Goal: Navigation & Orientation: Find specific page/section

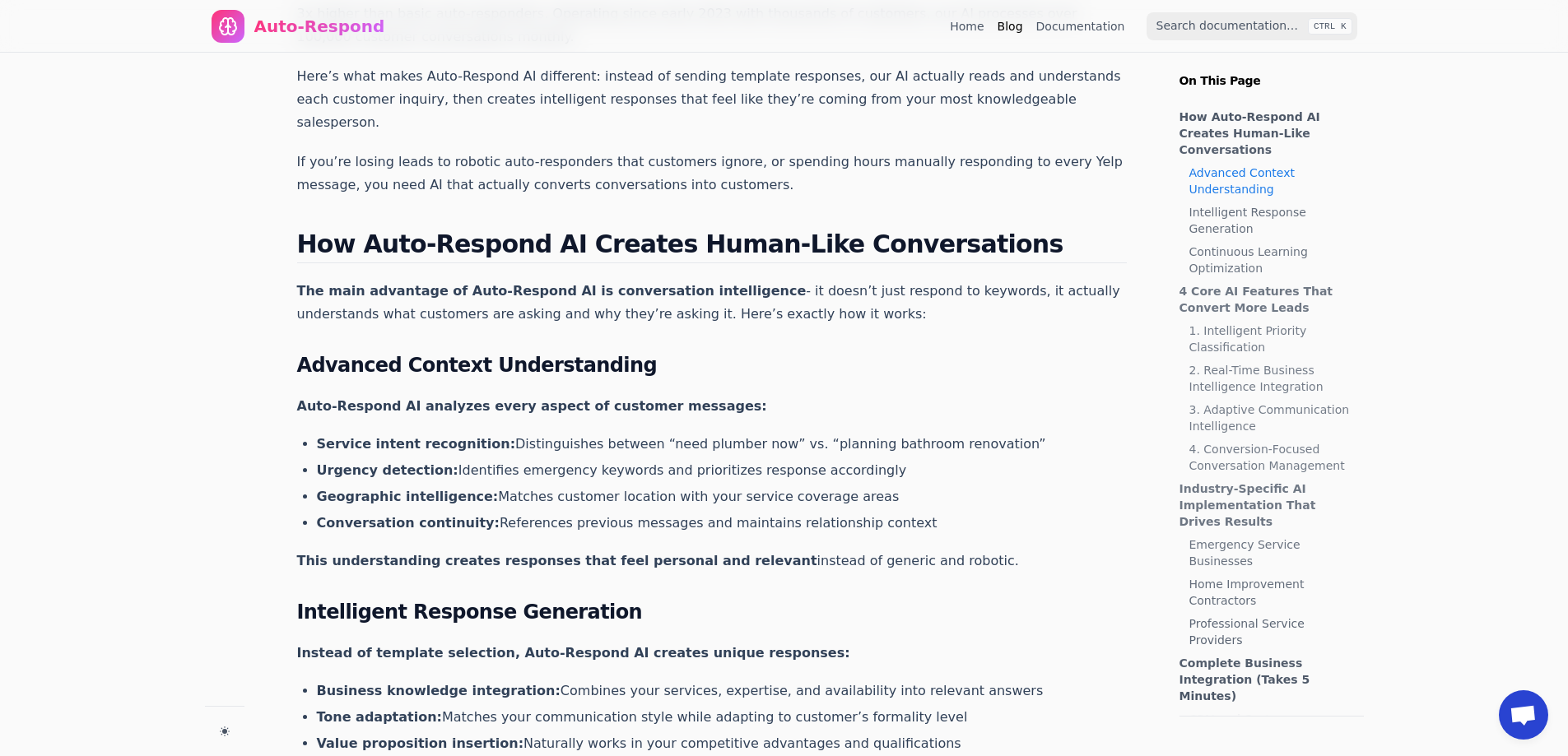
scroll to position [82, 0]
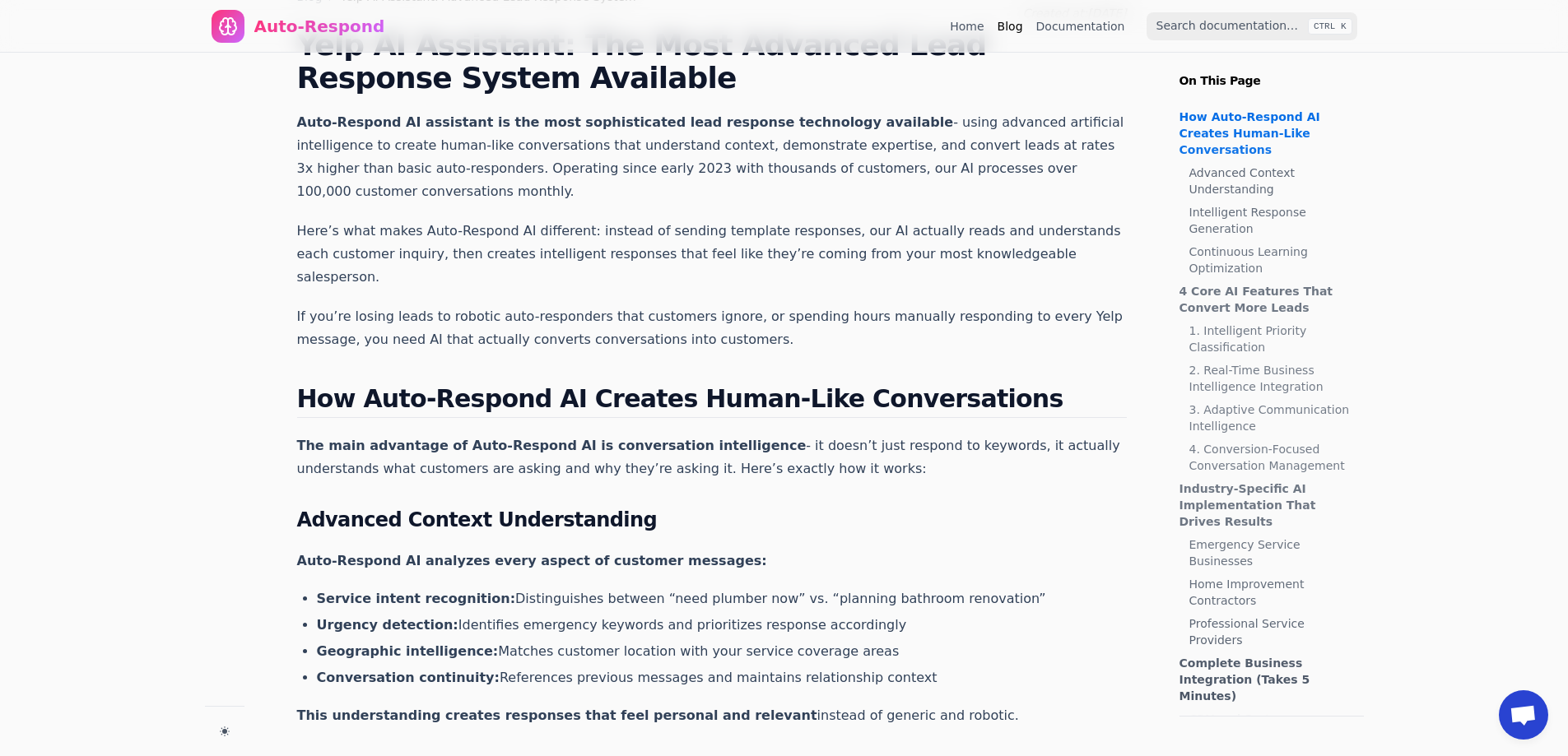
click at [961, 33] on nav "Auto-Respond Home Blog Documentation CTRL K" at bounding box center [784, 26] width 1185 height 53
click at [968, 32] on link "Home" at bounding box center [967, 26] width 34 height 17
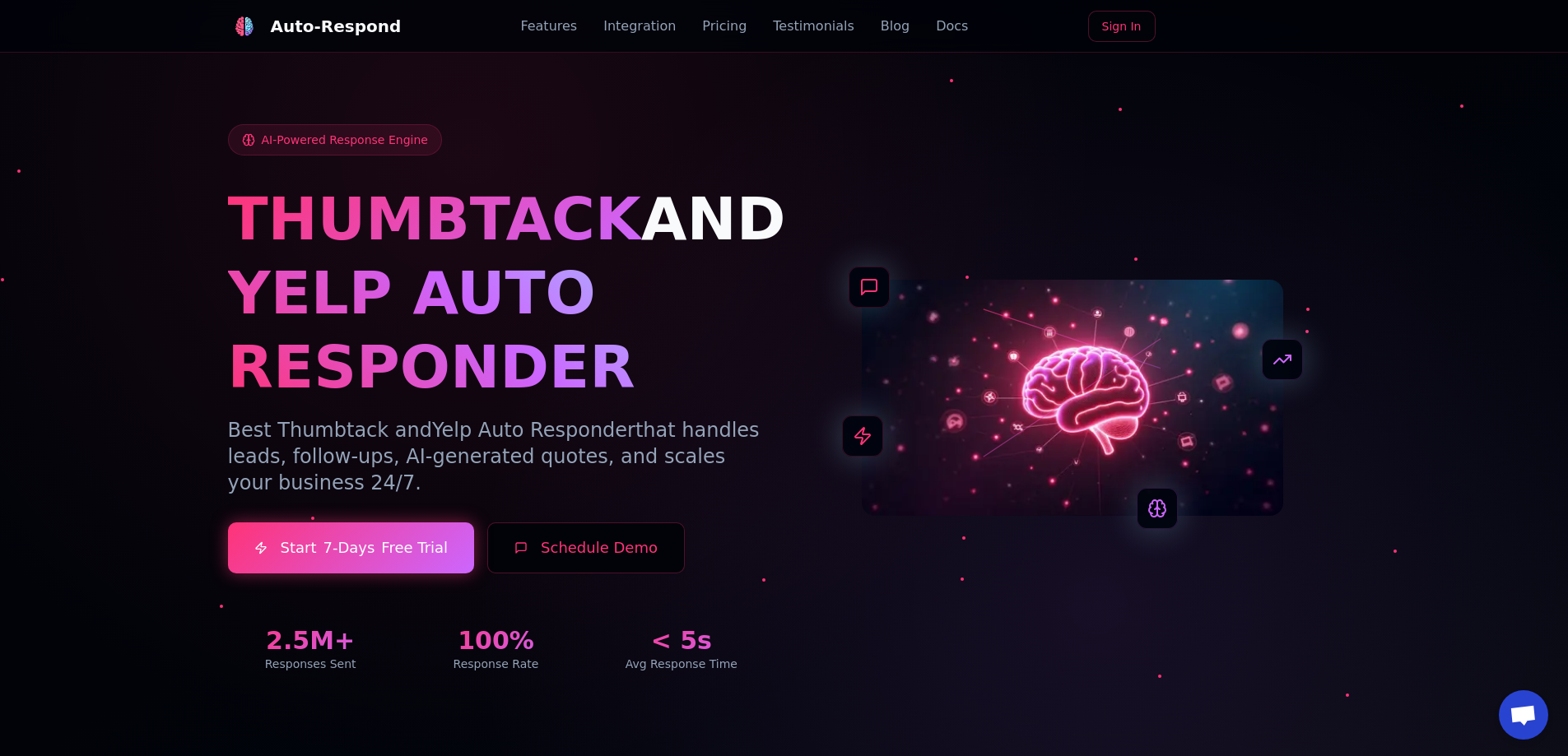
click at [936, 33] on link "Docs" at bounding box center [952, 27] width 32 height 20
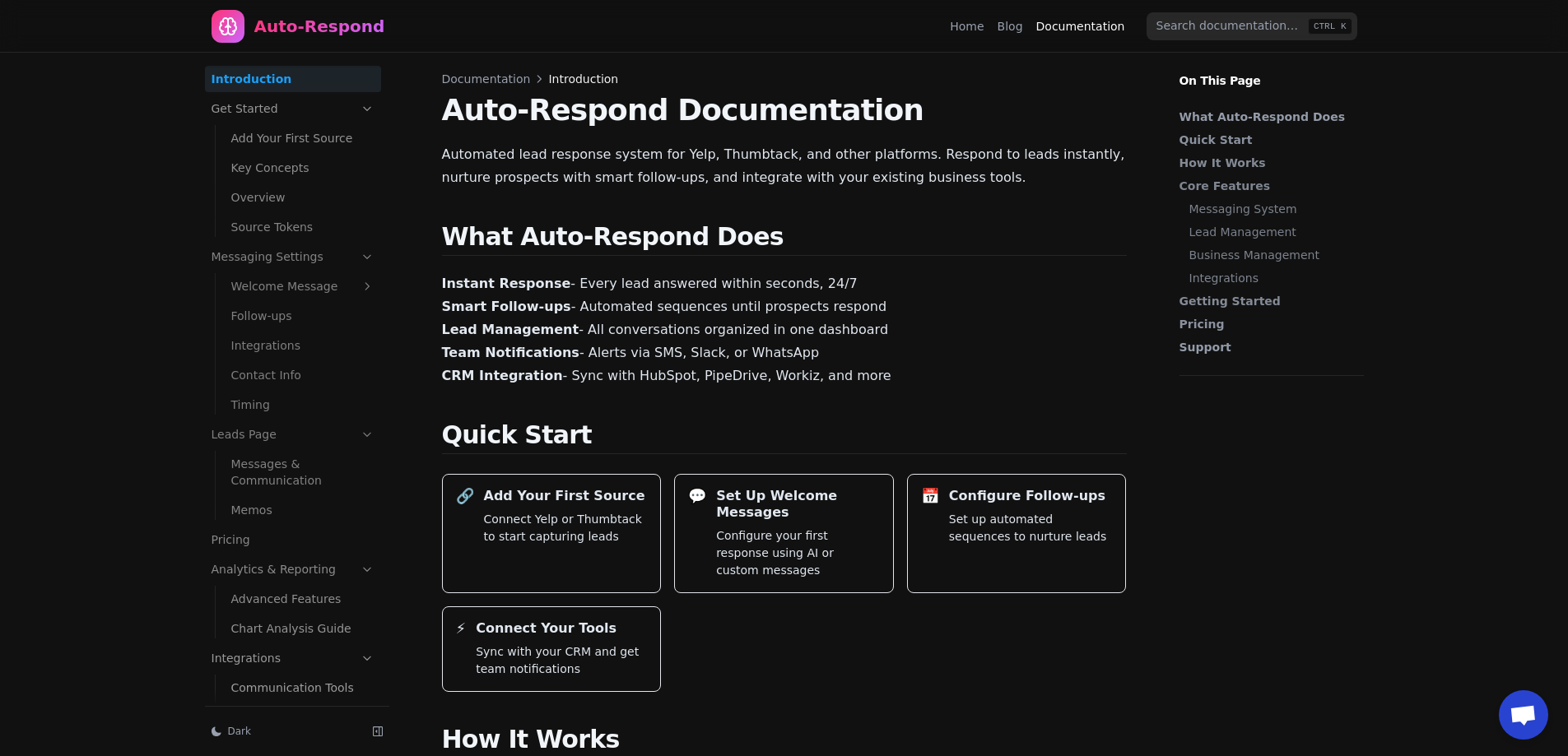
click at [1018, 29] on link "Blog" at bounding box center [1010, 26] width 26 height 17
